Goal: Task Accomplishment & Management: Manage account settings

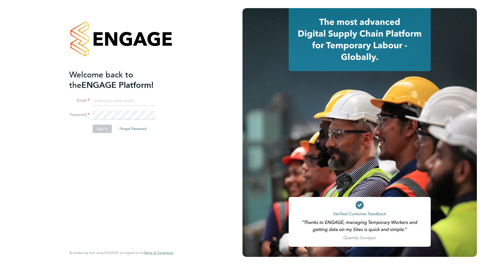
type input "stephen.odonoghue@vistry.co.uk"
click at [100, 131] on button "Sign In" at bounding box center [102, 129] width 19 height 8
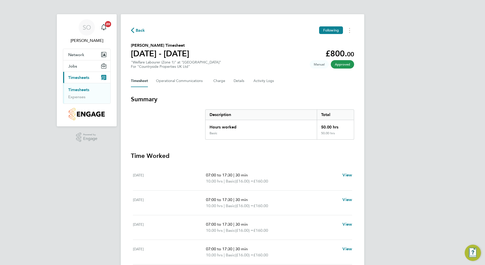
click at [139, 31] on span "Back" at bounding box center [140, 30] width 9 height 6
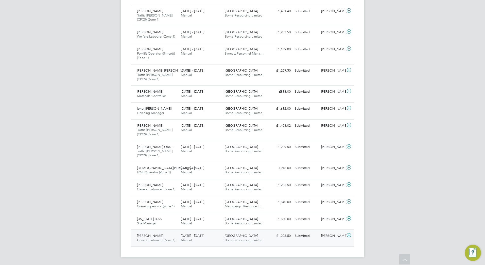
click at [234, 237] on span "[GEOGRAPHIC_DATA]" at bounding box center [241, 236] width 33 height 4
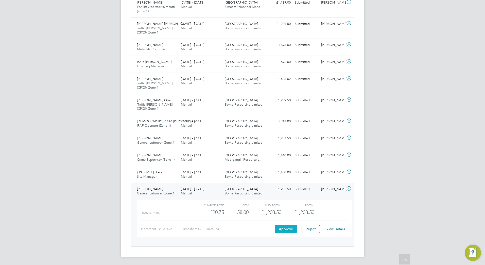
click at [287, 229] on button "Approve" at bounding box center [286, 229] width 22 height 8
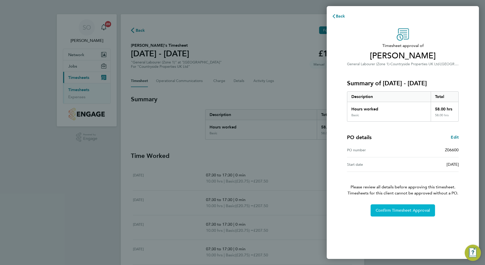
click at [414, 211] on span "Confirm Timesheet Approval" at bounding box center [403, 210] width 54 height 5
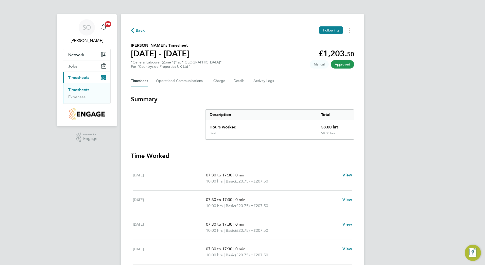
click at [139, 31] on span "Back" at bounding box center [140, 30] width 9 height 6
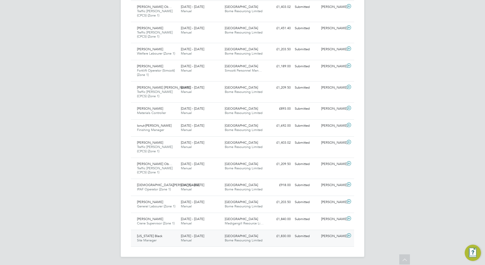
click at [243, 239] on span "Borne Resourcing Limited" at bounding box center [244, 240] width 38 height 4
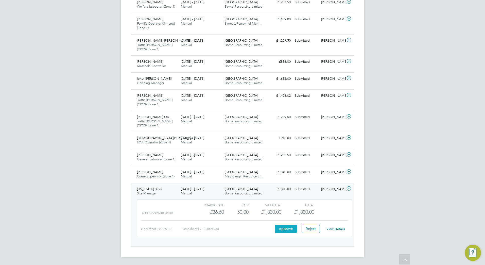
click at [286, 229] on button "Approve" at bounding box center [286, 229] width 22 height 8
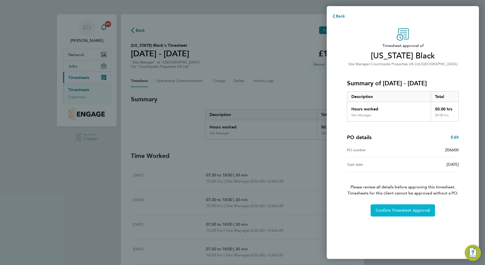
click at [407, 213] on span "Confirm Timesheet Approval" at bounding box center [403, 210] width 54 height 5
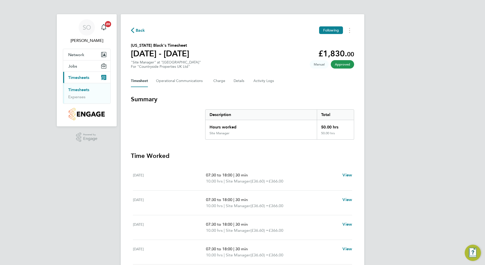
click at [141, 30] on span "Back" at bounding box center [140, 30] width 9 height 6
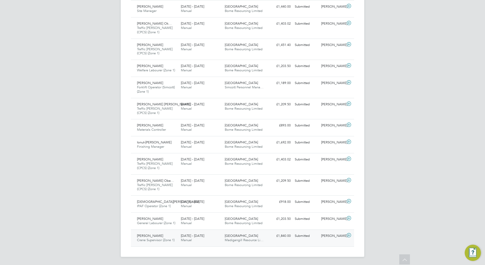
click at [228, 239] on span "Madigangill Resource Li…" at bounding box center [244, 240] width 39 height 4
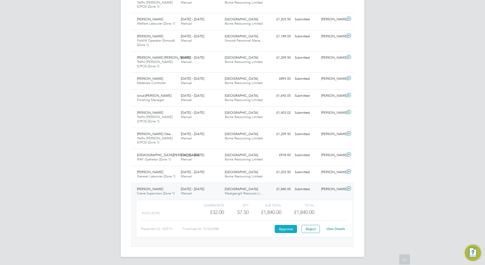
click at [286, 229] on button "Approve" at bounding box center [286, 229] width 22 height 8
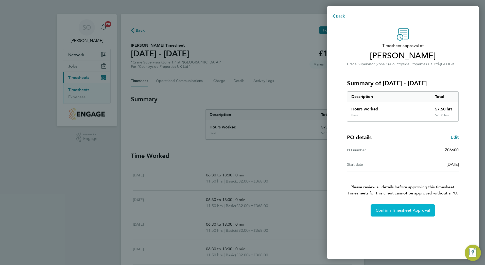
click at [404, 211] on span "Confirm Timesheet Approval" at bounding box center [403, 210] width 54 height 5
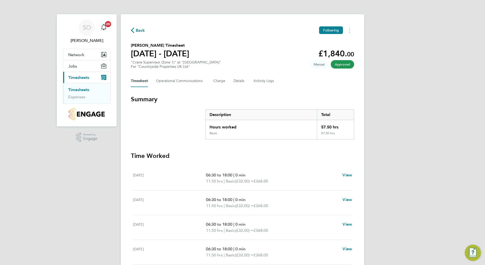
click at [139, 30] on span "Back" at bounding box center [140, 30] width 9 height 6
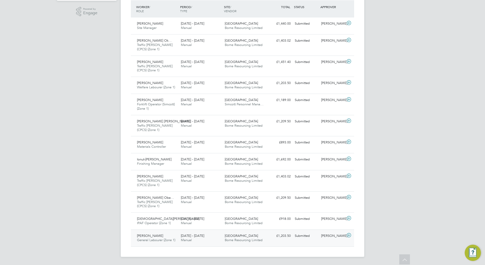
click at [166, 242] on div "Adam Rogan General Labourer (Zone 1) 15 - 21 Sep 2025" at bounding box center [157, 238] width 44 height 13
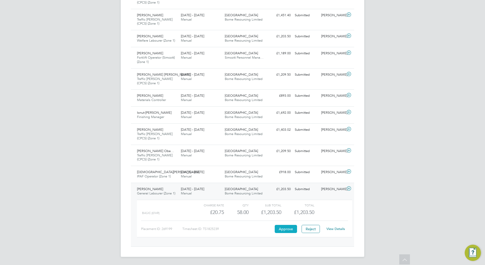
click at [287, 229] on button "Approve" at bounding box center [286, 229] width 22 height 8
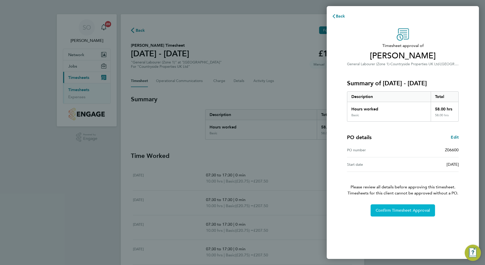
click at [389, 213] on span "Confirm Timesheet Approval" at bounding box center [403, 210] width 54 height 5
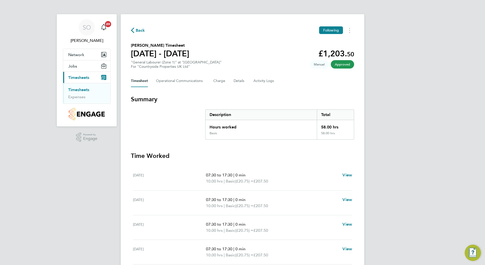
click at [138, 30] on span "Back" at bounding box center [140, 30] width 9 height 6
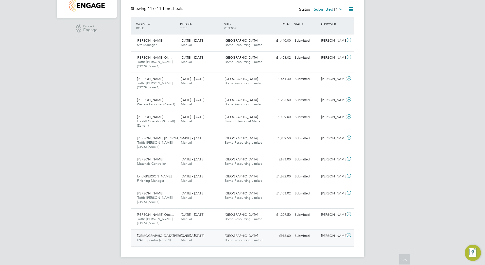
click at [240, 240] on span "Borne Resourcing Limited" at bounding box center [244, 240] width 38 height 4
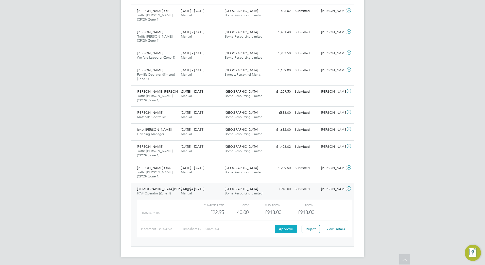
click at [285, 229] on button "Approve" at bounding box center [286, 229] width 22 height 8
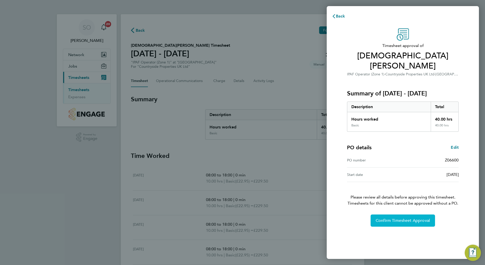
click at [409, 218] on span "Confirm Timesheet Approval" at bounding box center [403, 220] width 54 height 5
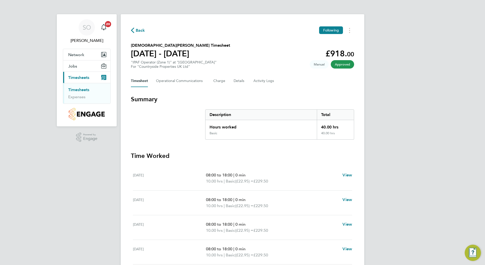
click at [139, 30] on span "Back" at bounding box center [140, 30] width 9 height 6
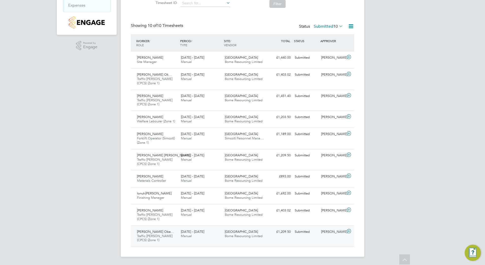
click at [242, 234] on span "Borne Resourcing Limited" at bounding box center [244, 236] width 38 height 4
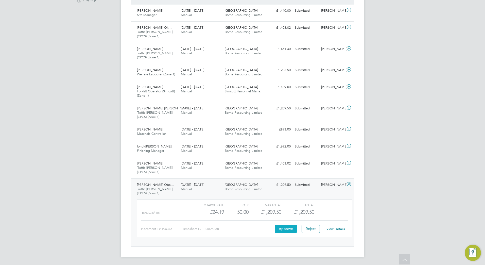
click at [286, 230] on button "Approve" at bounding box center [286, 229] width 22 height 8
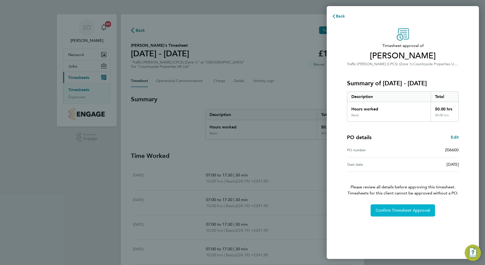
click at [397, 213] on span "Confirm Timesheet Approval" at bounding box center [403, 210] width 54 height 5
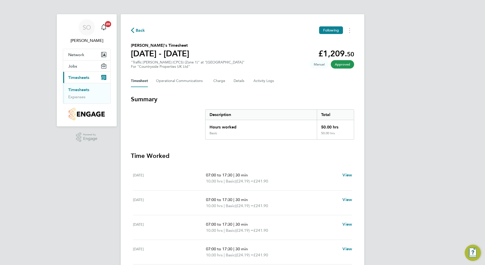
click at [140, 31] on span "Back" at bounding box center [140, 30] width 9 height 6
